Goal: Find specific page/section: Find specific page/section

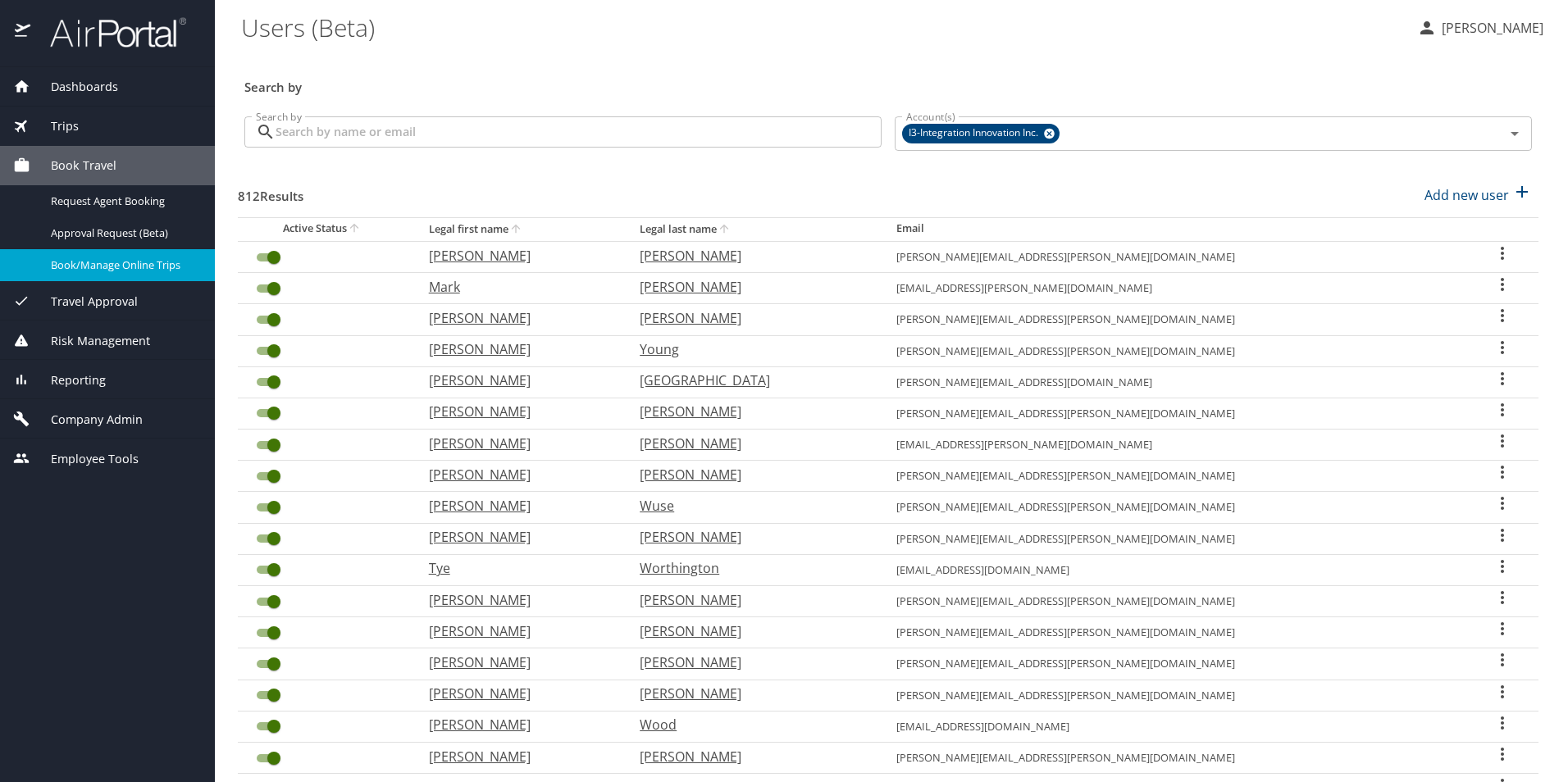
click at [82, 83] on span "Dashboards" at bounding box center [74, 87] width 87 height 18
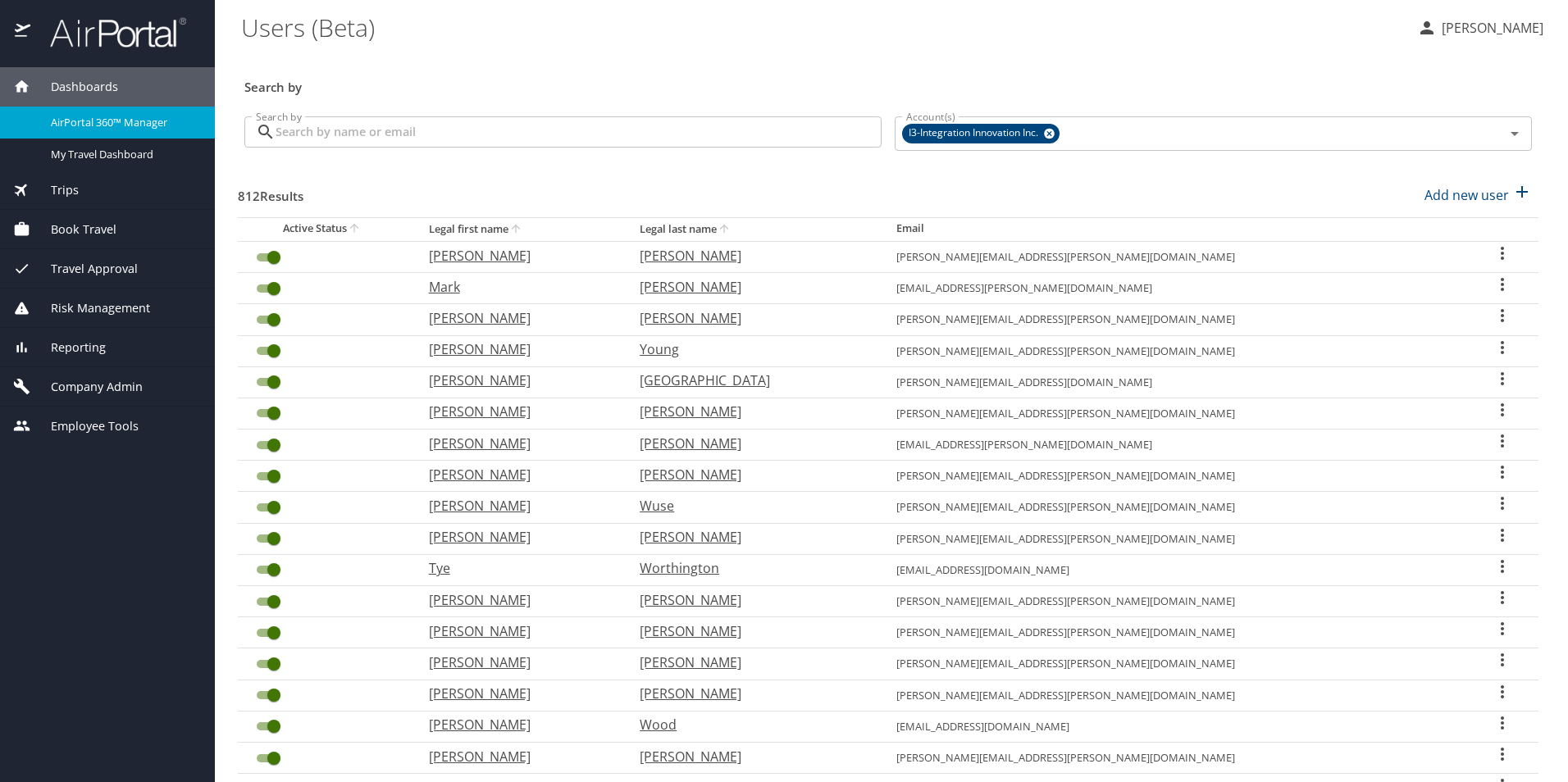
click at [108, 123] on span "AirPortal 360™ Manager" at bounding box center [123, 123] width 145 height 16
